Goal: Information Seeking & Learning: Learn about a topic

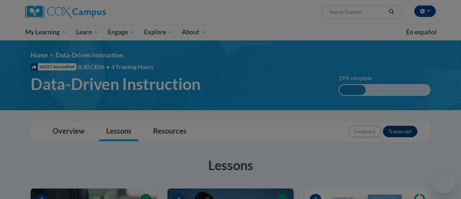
scroll to position [228, 0]
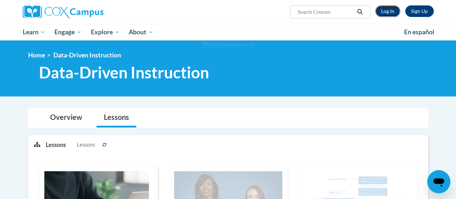
click at [387, 13] on link "Log In" at bounding box center [387, 11] width 25 height 12
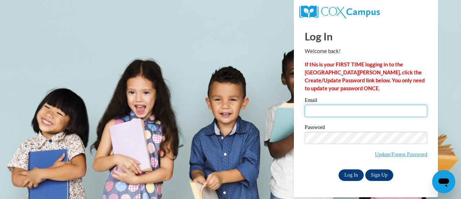
type input "jchunte@sunprairieschools.org"
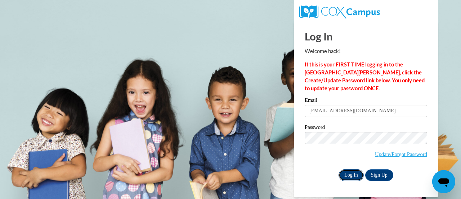
click at [347, 176] on input "Log In" at bounding box center [351, 175] width 25 height 12
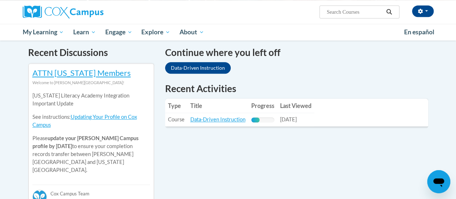
scroll to position [223, 0]
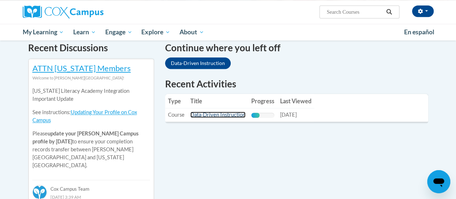
click at [226, 115] on link "Data-Driven Instruction" at bounding box center [217, 114] width 55 height 6
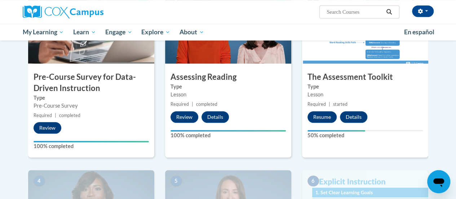
scroll to position [161, 0]
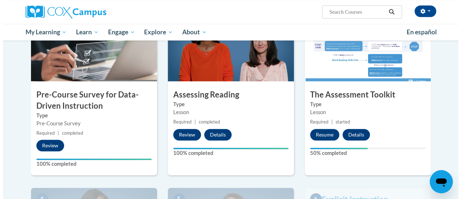
scroll to position [180, 0]
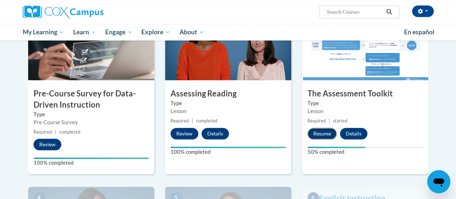
click at [321, 130] on button "Resume" at bounding box center [321, 134] width 29 height 12
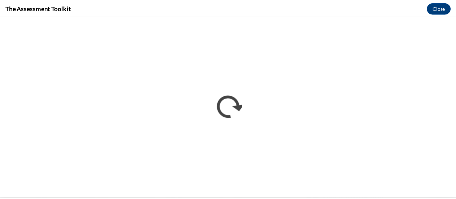
scroll to position [0, 0]
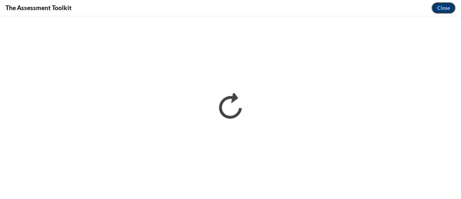
click at [445, 5] on button "Close" at bounding box center [444, 8] width 24 height 12
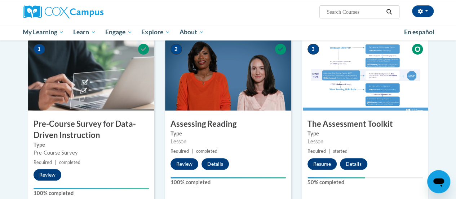
scroll to position [151, 0]
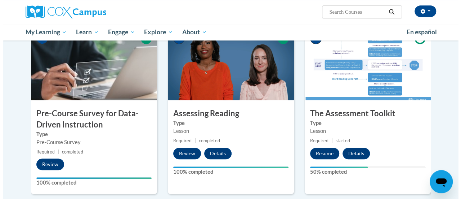
scroll to position [161, 0]
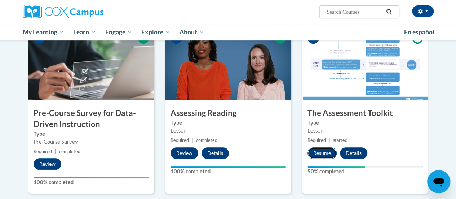
click at [325, 153] on button "Resume" at bounding box center [321, 153] width 29 height 12
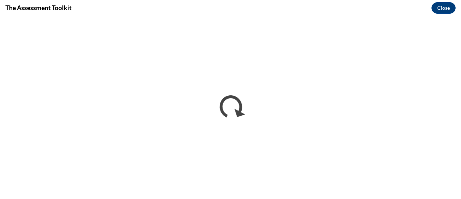
scroll to position [0, 0]
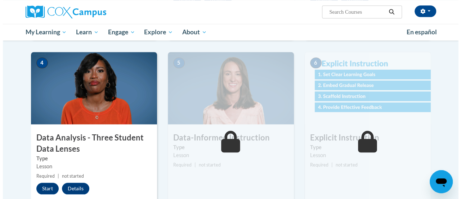
scroll to position [335, 0]
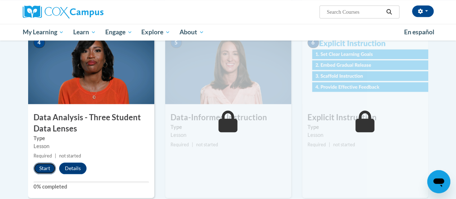
click at [47, 167] on button "Start" at bounding box center [45, 168] width 22 height 12
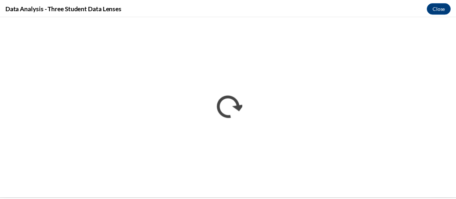
scroll to position [0, 0]
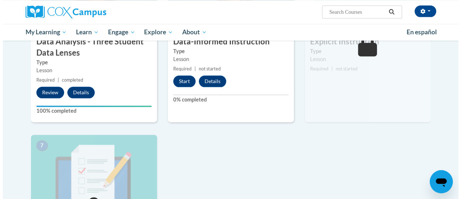
scroll to position [350, 0]
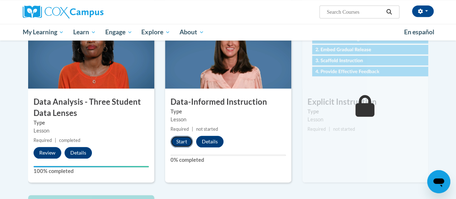
click at [180, 144] on button "Start" at bounding box center [181, 142] width 22 height 12
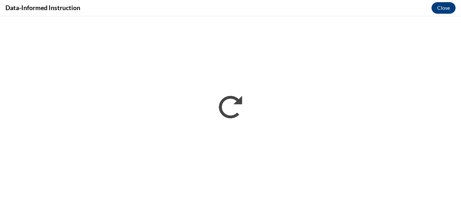
scroll to position [0, 0]
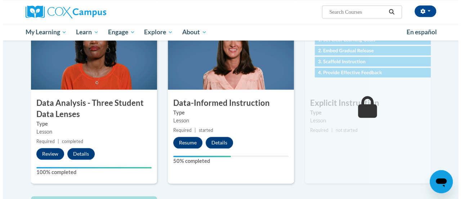
scroll to position [351, 0]
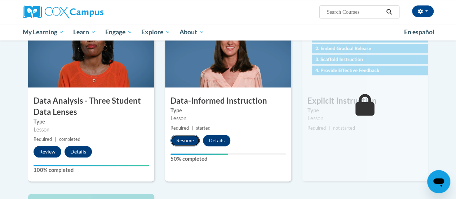
click at [181, 140] on button "Resume" at bounding box center [184, 140] width 29 height 12
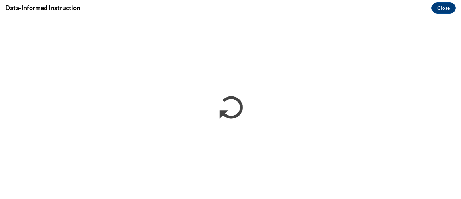
scroll to position [0, 0]
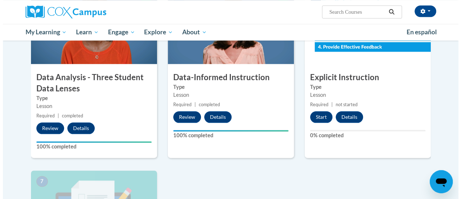
scroll to position [367, 0]
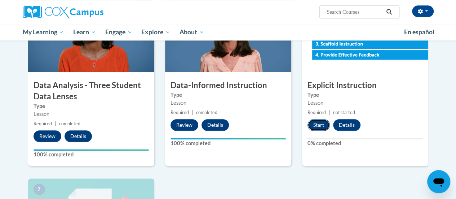
click at [315, 121] on button "Start" at bounding box center [318, 125] width 22 height 12
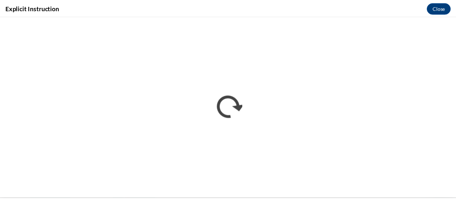
scroll to position [0, 0]
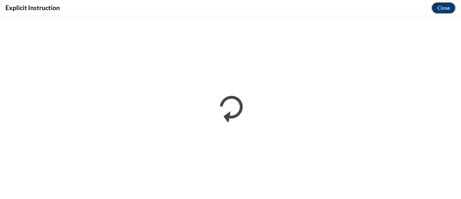
click at [438, 6] on button "Close" at bounding box center [444, 8] width 24 height 12
